Goal: Check status: Check status

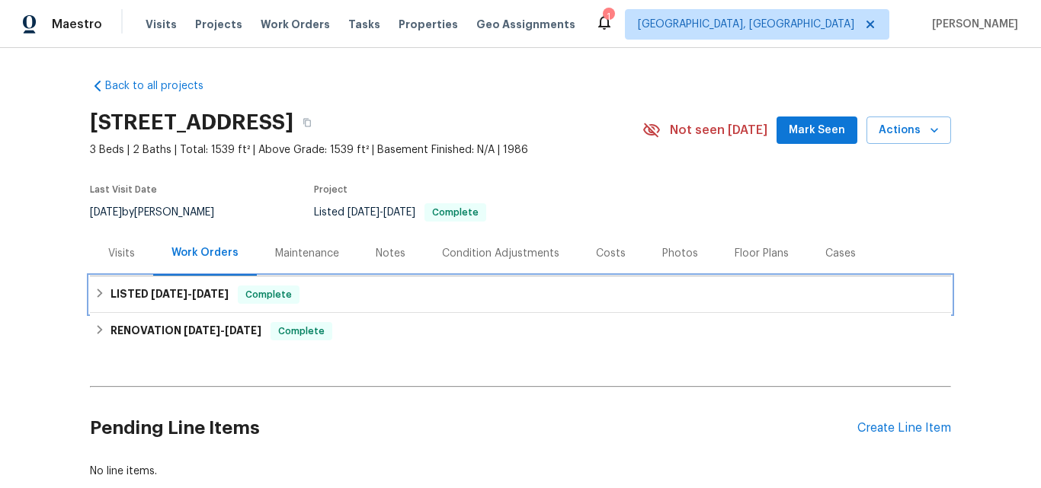
click at [151, 295] on span "8/20/25" at bounding box center [169, 294] width 37 height 11
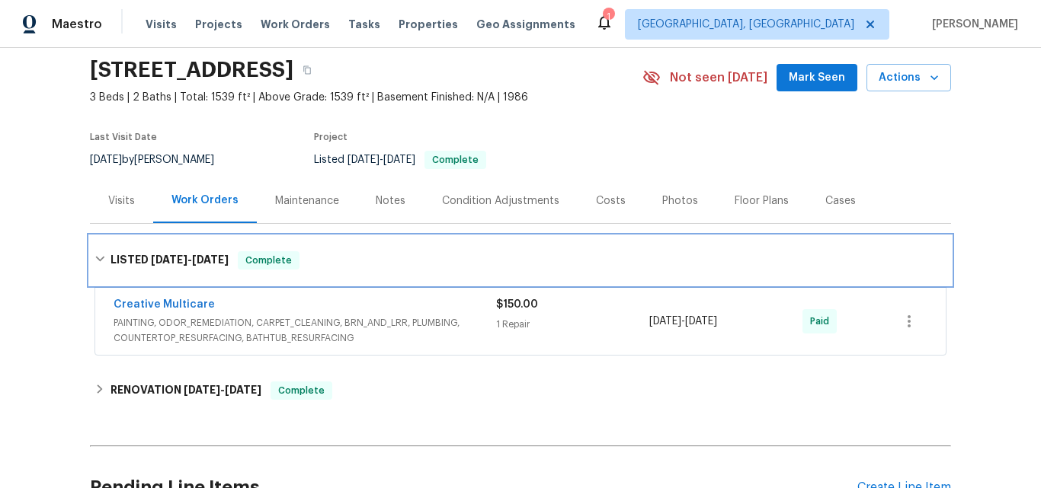
scroll to position [152, 0]
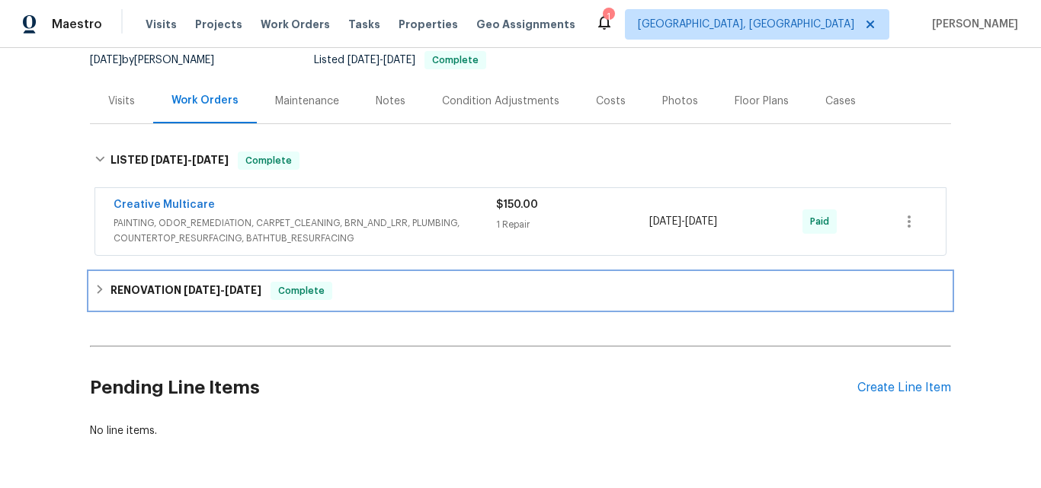
click at [171, 277] on div "RENOVATION 8/19/25 - 9/17/25 Complete" at bounding box center [520, 291] width 861 height 37
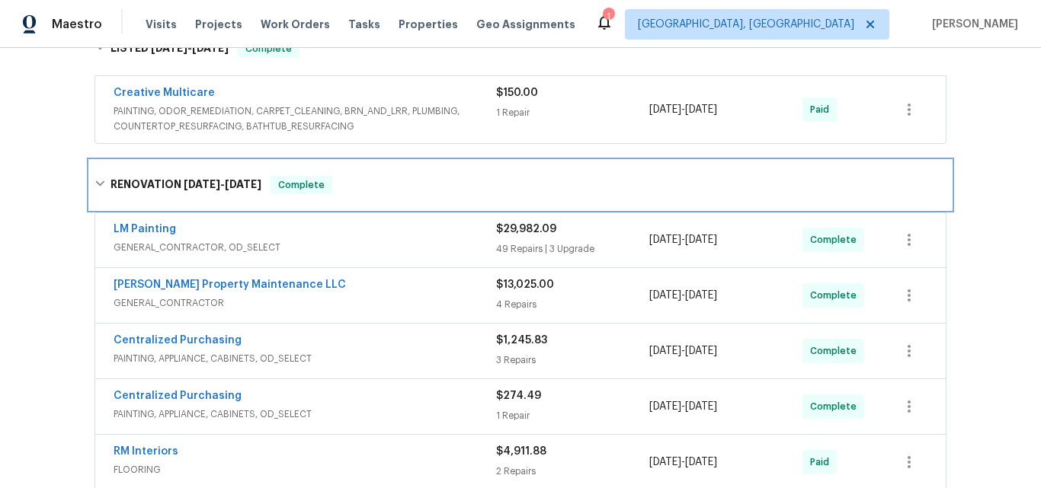
scroll to position [229, 0]
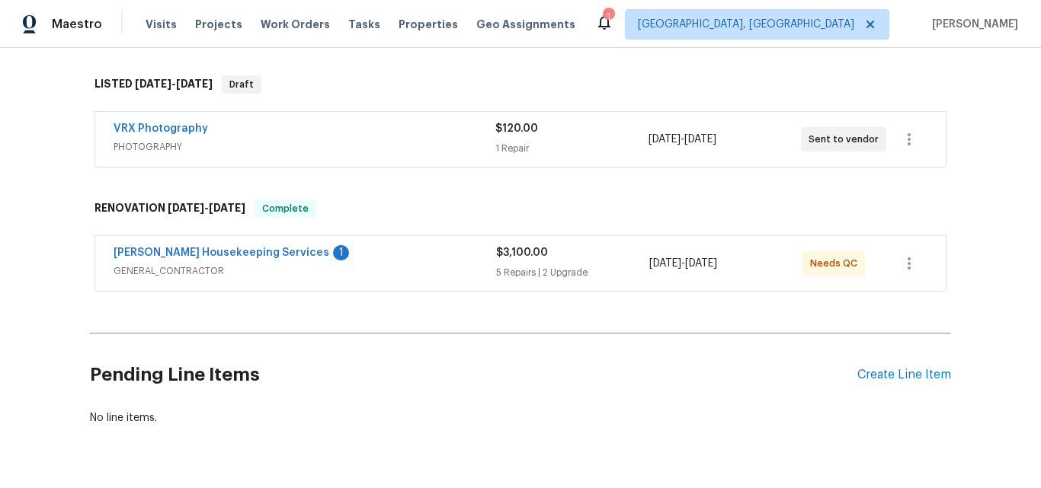
scroll to position [152, 0]
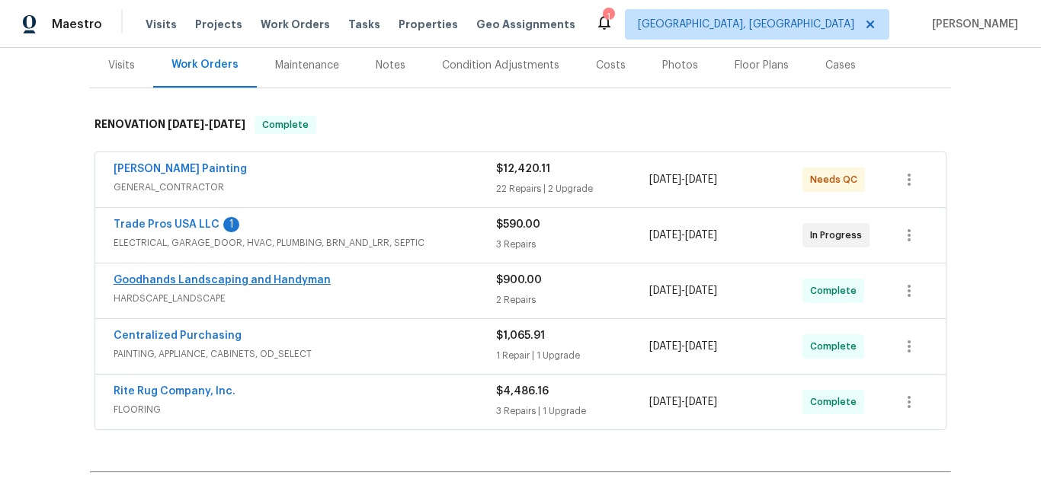
scroll to position [229, 0]
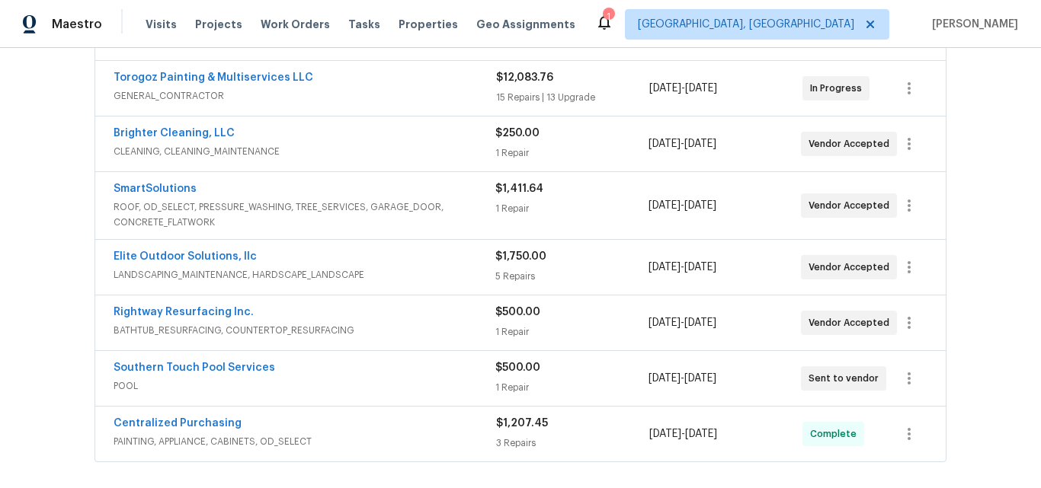
scroll to position [381, 0]
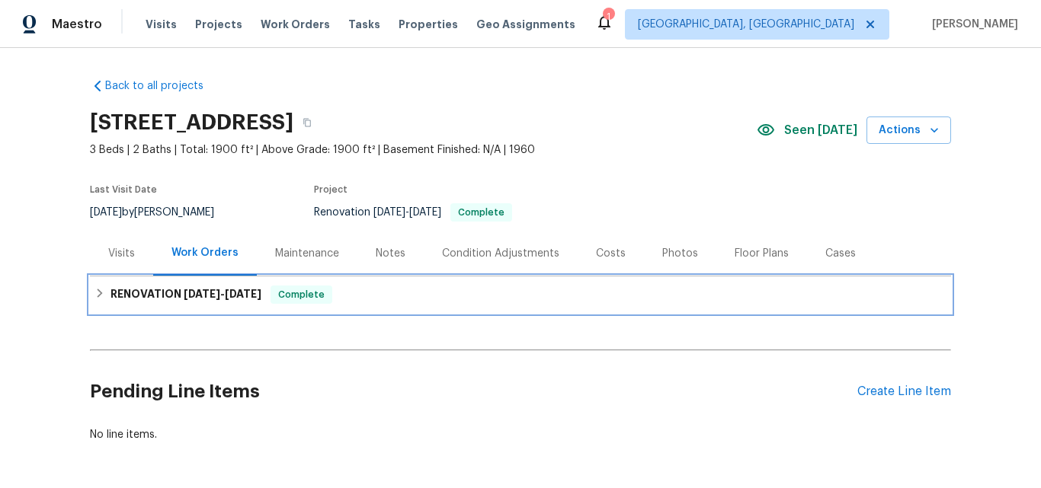
click at [148, 298] on h6 "RENOVATION 9/4/25 - 9/17/25" at bounding box center [185, 295] width 151 height 18
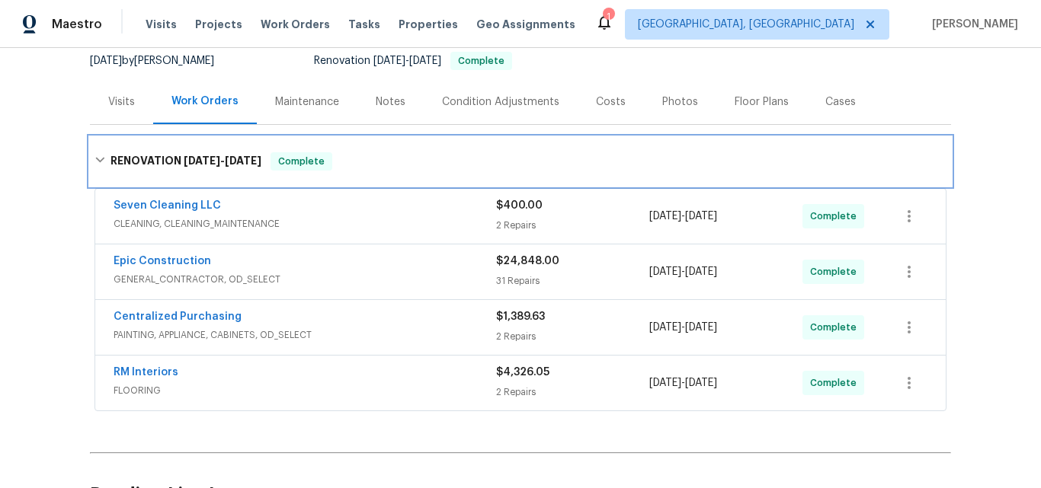
scroll to position [152, 0]
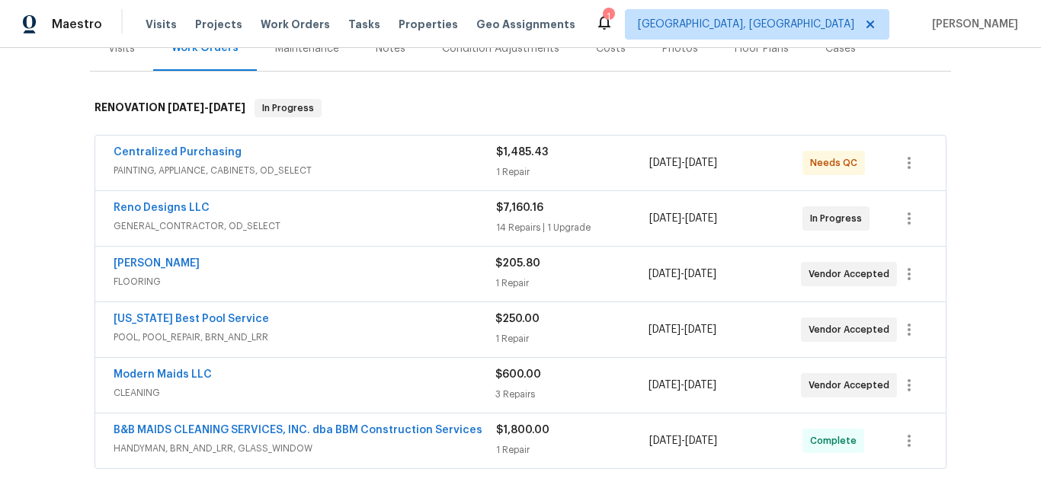
scroll to position [229, 0]
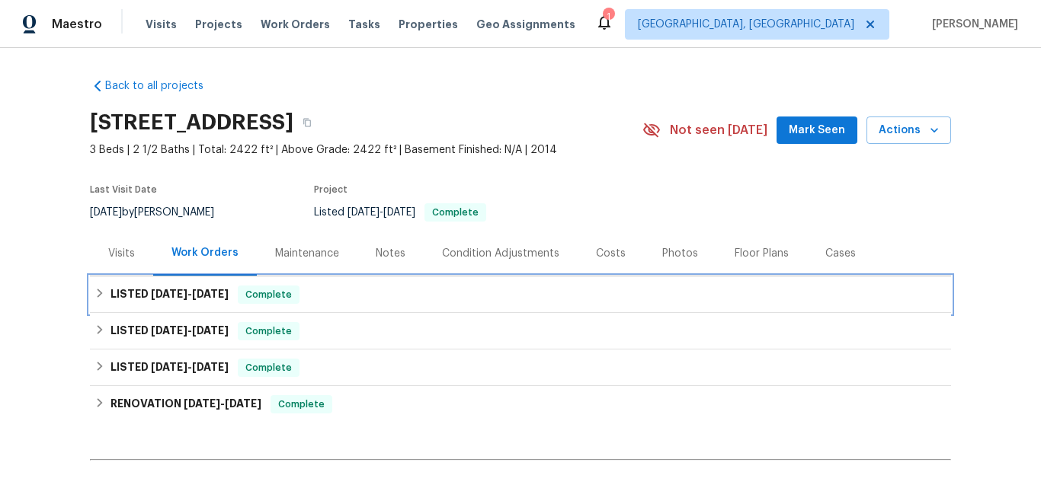
drag, startPoint x: 150, startPoint y: 294, endPoint x: 200, endPoint y: 268, distance: 56.6
click at [151, 293] on span "9/17/25" at bounding box center [169, 294] width 37 height 11
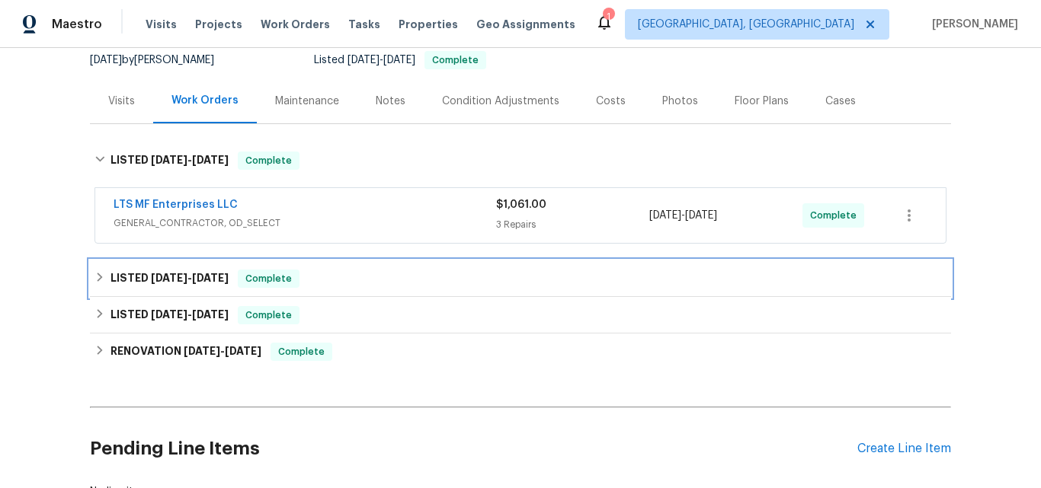
click at [155, 276] on span "9/5/25" at bounding box center [169, 278] width 37 height 11
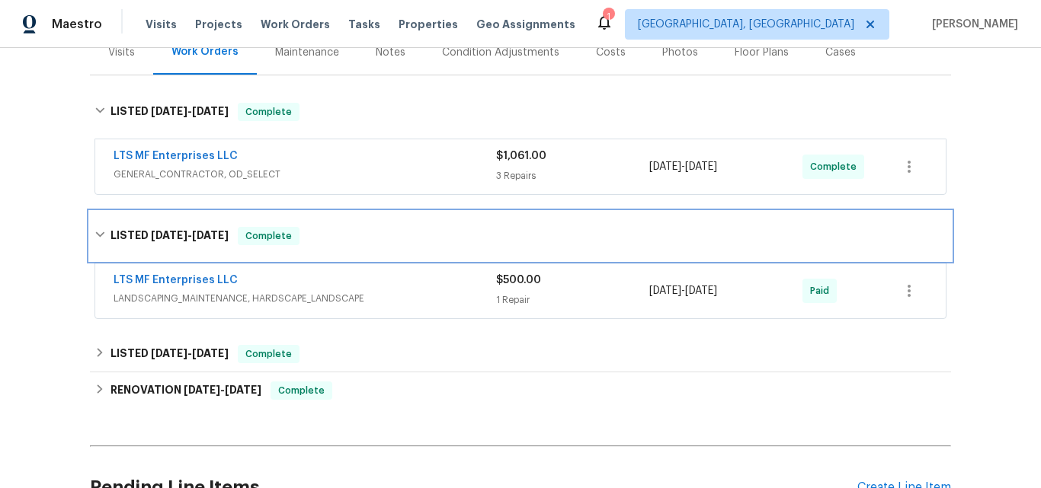
scroll to position [229, 0]
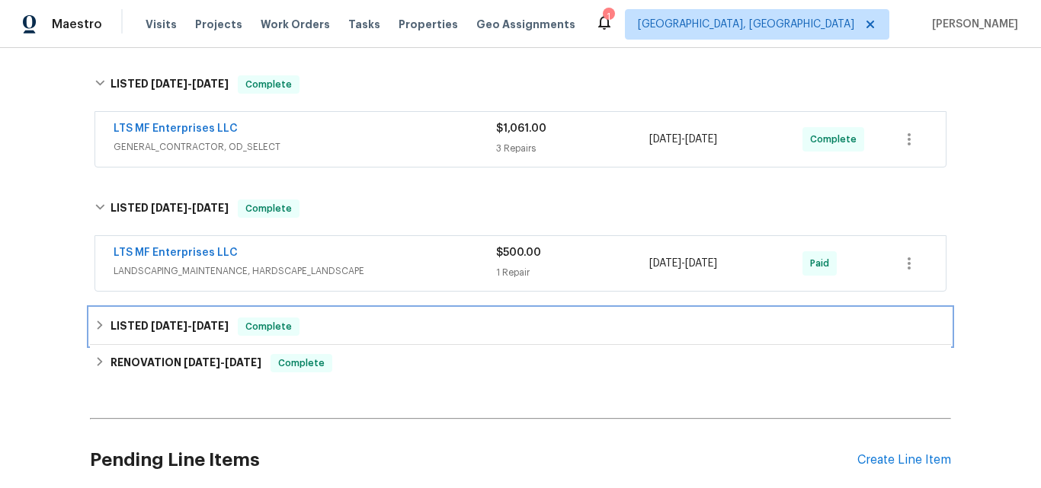
click at [151, 322] on span "6/14/25" at bounding box center [169, 326] width 37 height 11
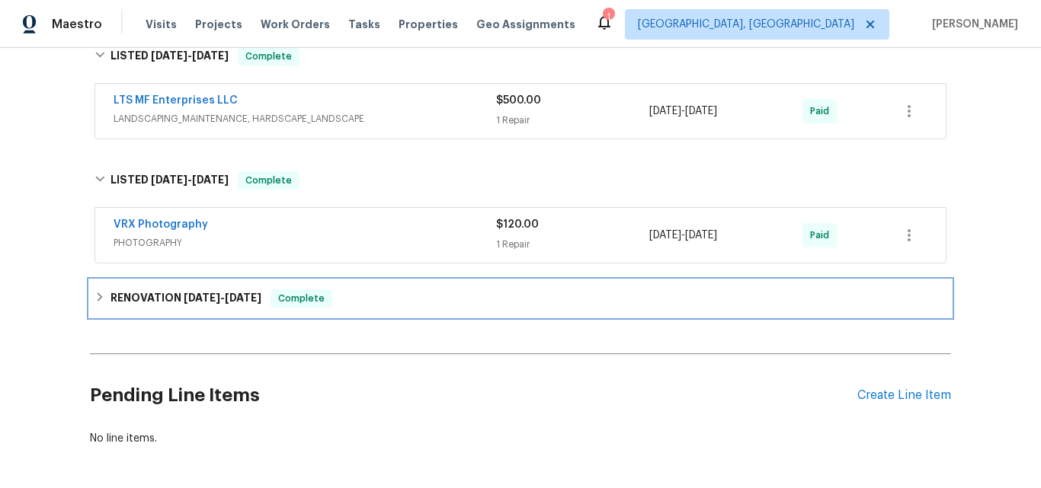
click at [150, 303] on h6 "RENOVATION 6/4/25 - 6/18/25" at bounding box center [185, 299] width 151 height 18
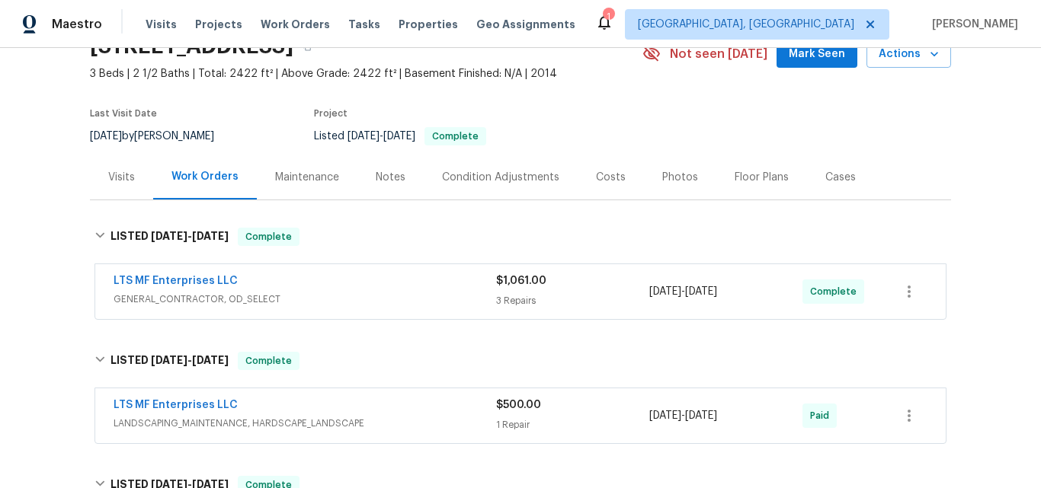
scroll to position [0, 0]
